Goal: Task Accomplishment & Management: Use online tool/utility

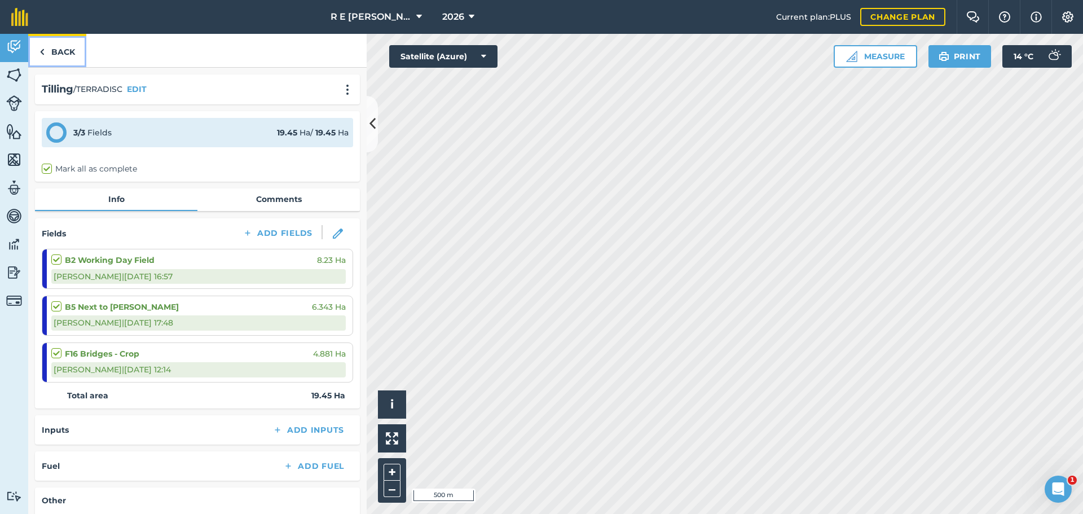
click at [42, 45] on img at bounding box center [42, 52] width 5 height 14
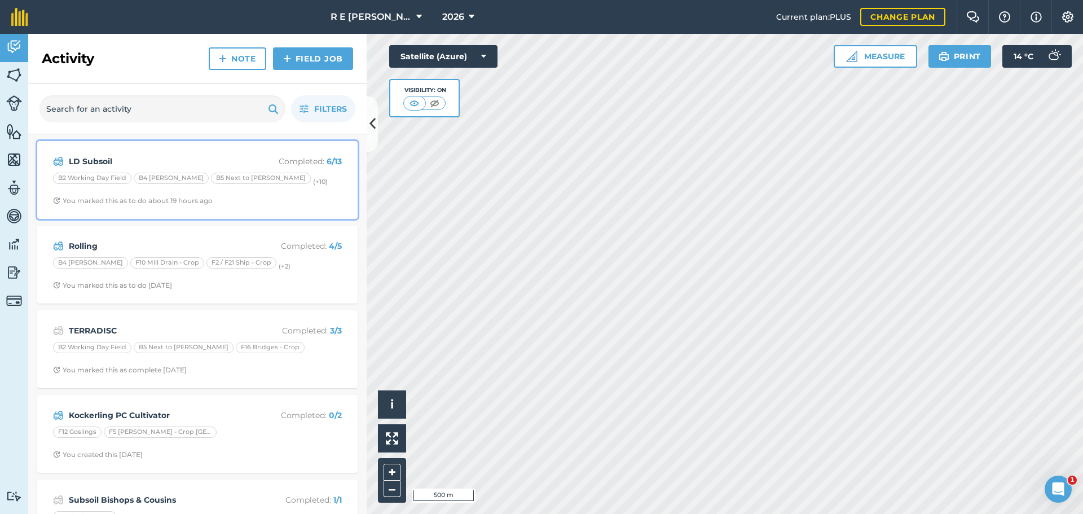
click at [271, 177] on div "B2 Working Day Field B4 [PERSON_NAME] B5 Next to [PERSON_NAME] (+ 10 )" at bounding box center [197, 180] width 289 height 15
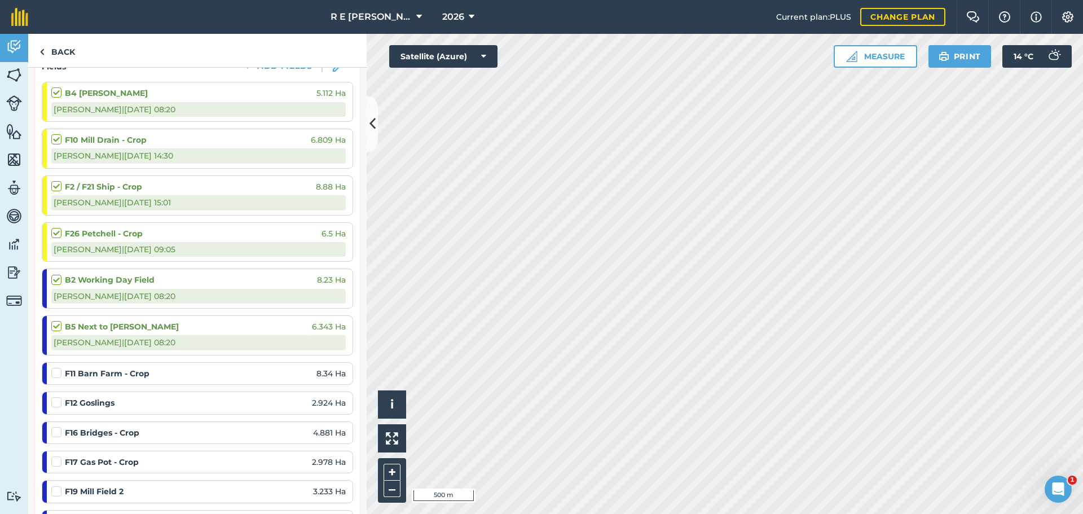
scroll to position [226, 0]
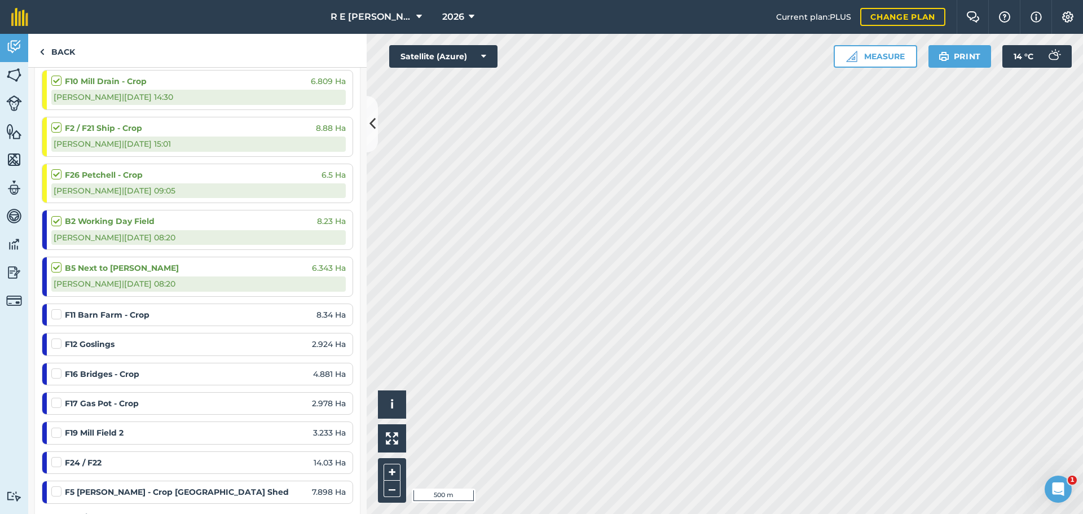
click at [57, 368] on label at bounding box center [58, 368] width 14 height 0
click at [57, 374] on input "checkbox" at bounding box center [54, 371] width 7 height 7
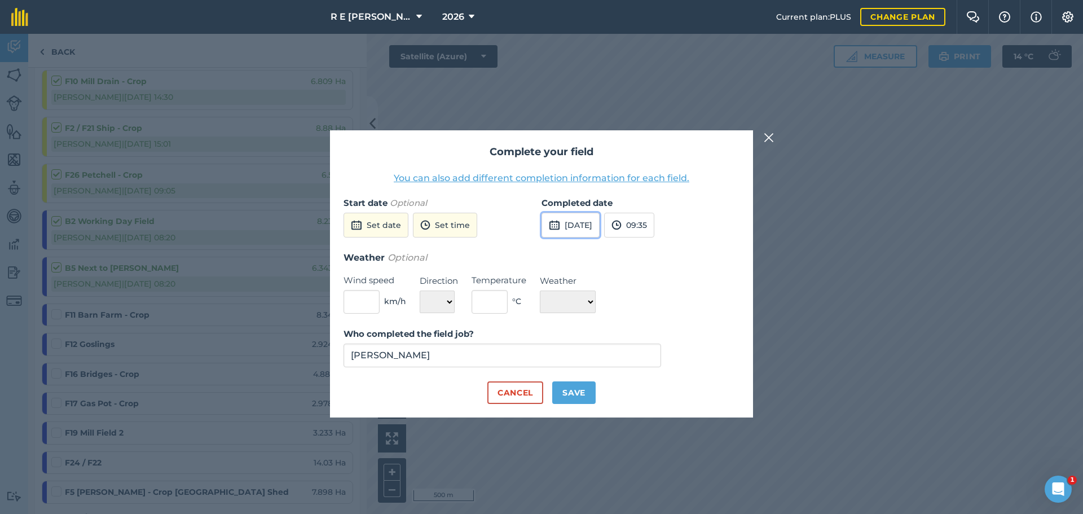
click at [581, 227] on button "[DATE]" at bounding box center [571, 225] width 58 height 25
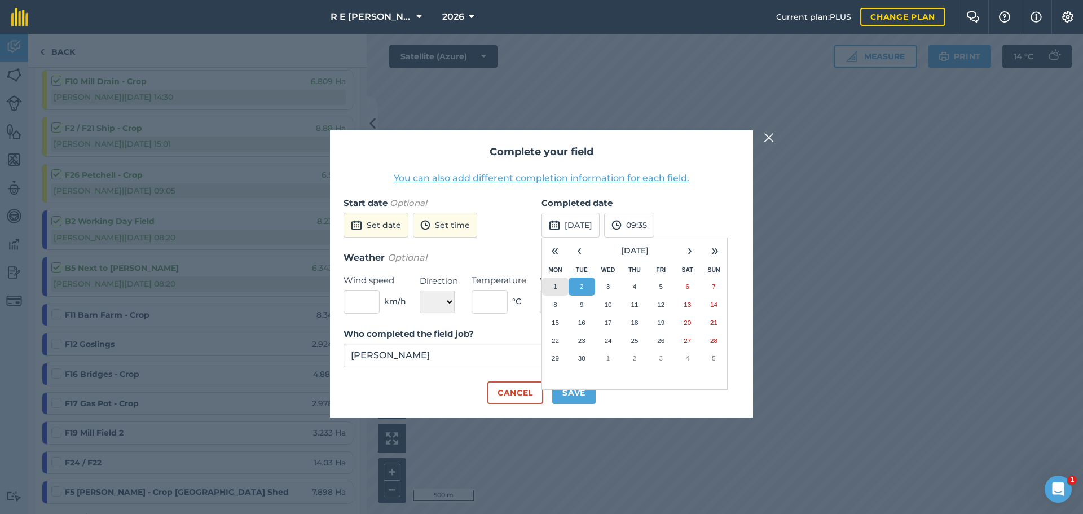
click at [561, 288] on button "1" at bounding box center [555, 287] width 27 height 18
click at [572, 388] on button "Save" at bounding box center [573, 392] width 43 height 23
checkbox input "true"
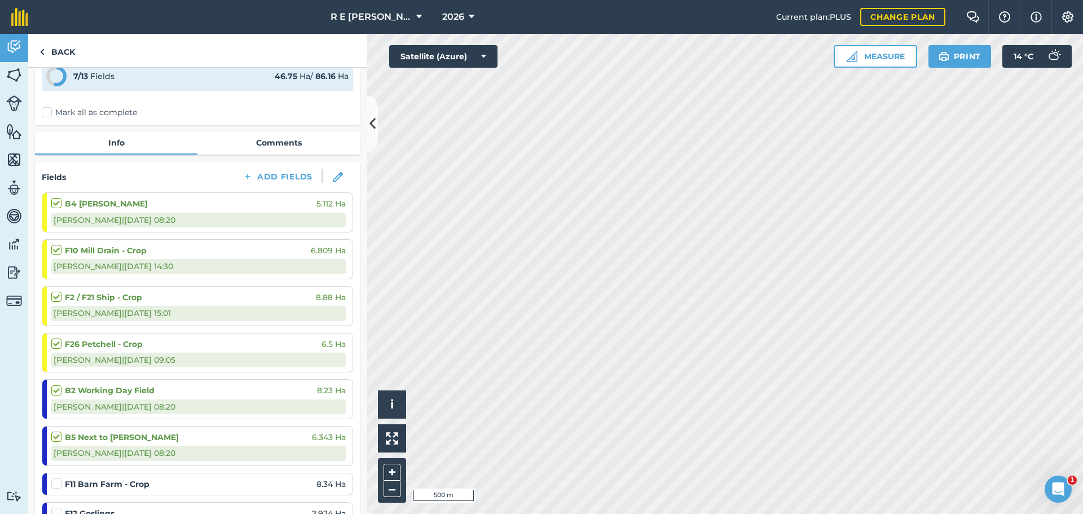
scroll to position [0, 0]
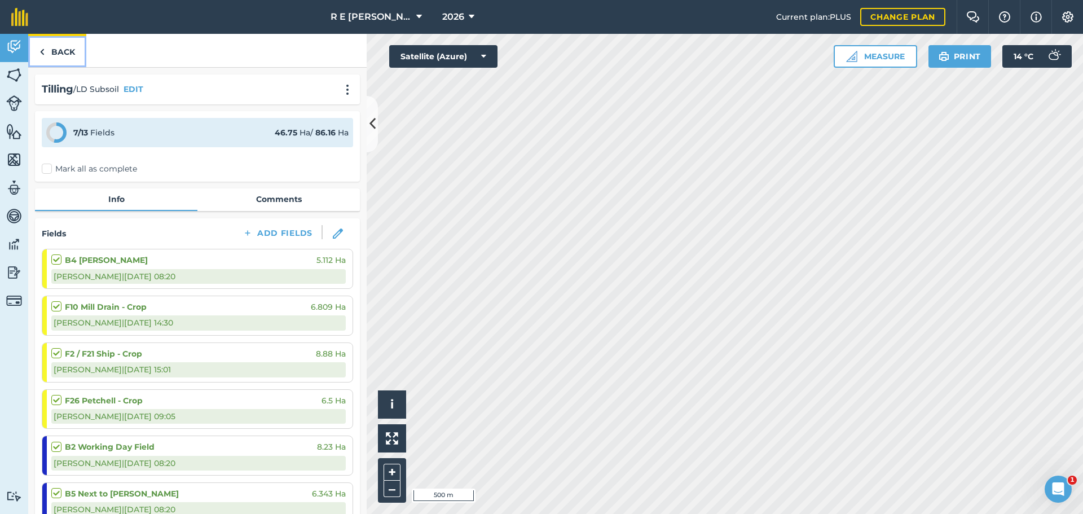
click at [69, 58] on link "Back" at bounding box center [57, 50] width 58 height 33
